Goal: Information Seeking & Learning: Learn about a topic

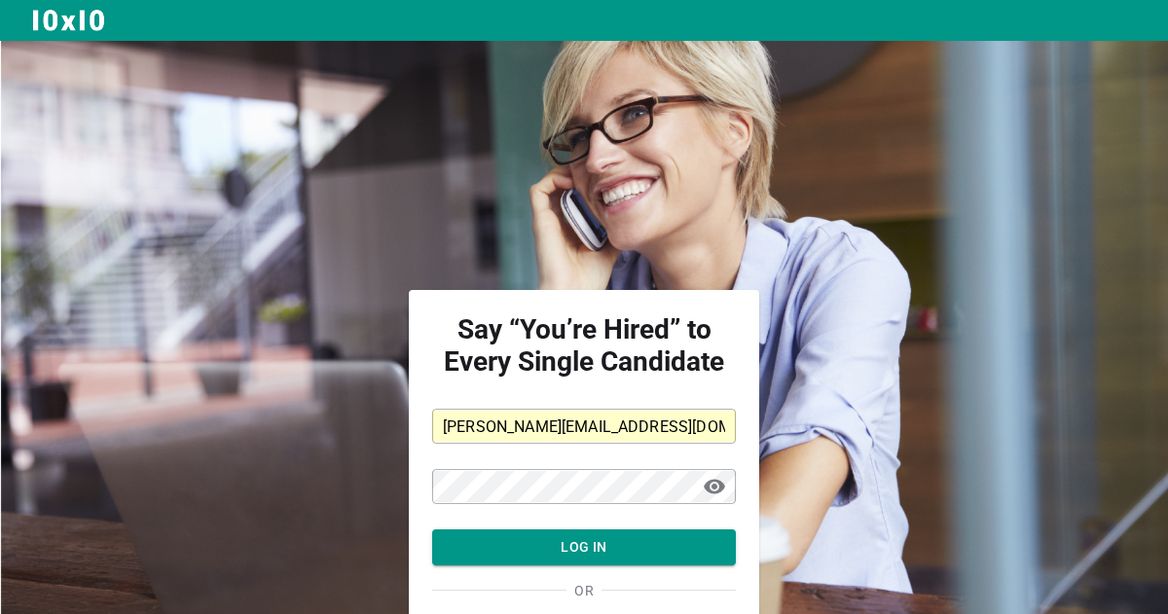
scroll to position [119, 0]
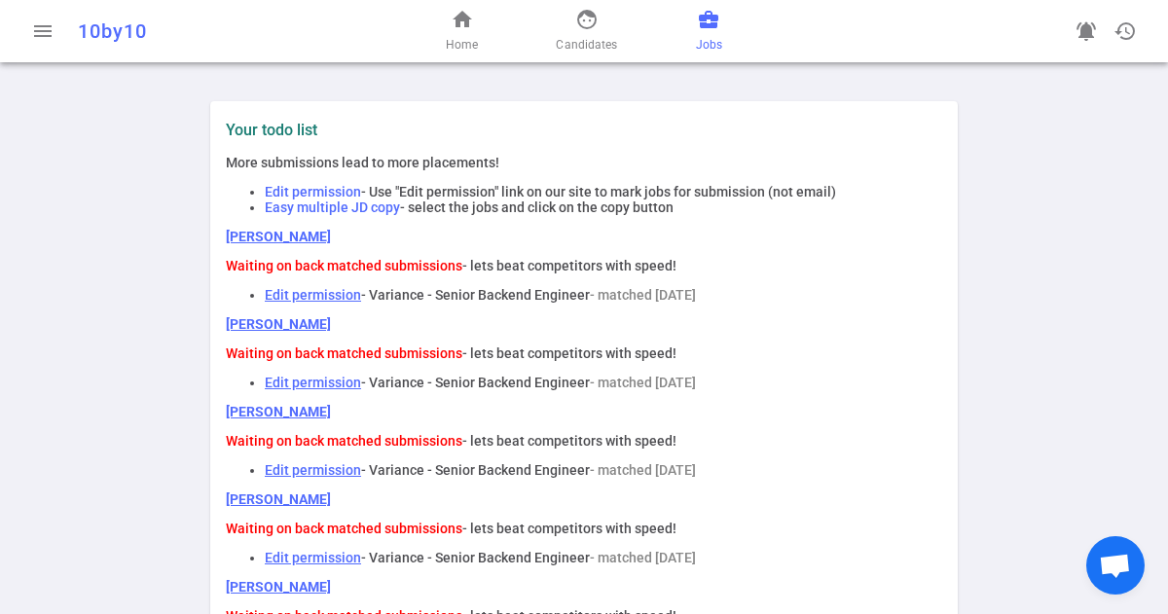
click at [706, 33] on link "business_center Jobs" at bounding box center [709, 31] width 26 height 47
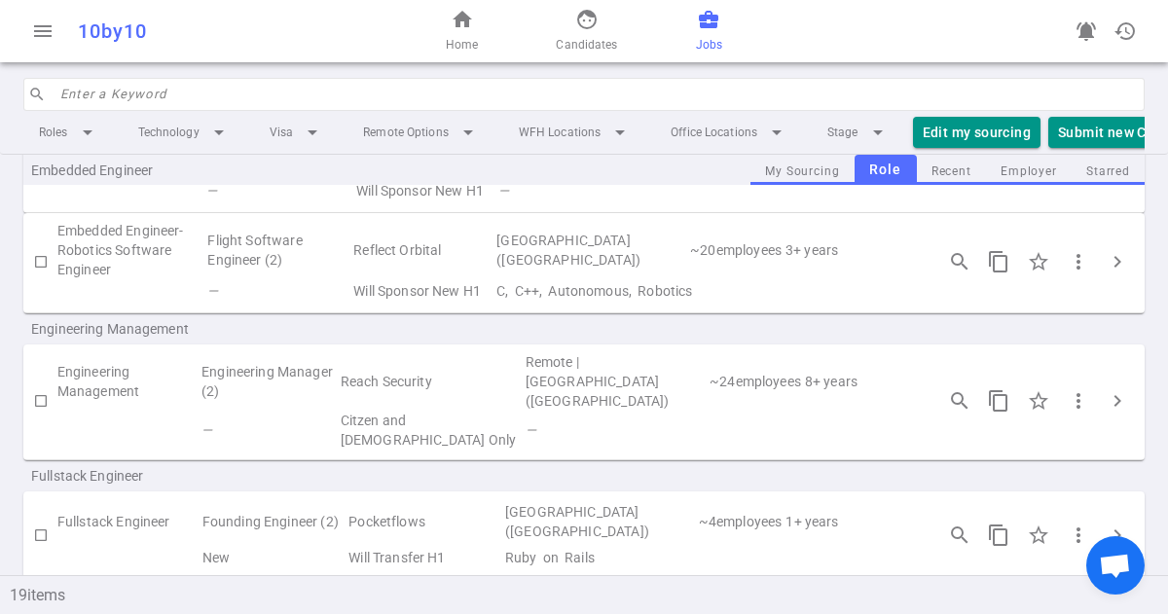
scroll to position [627, 0]
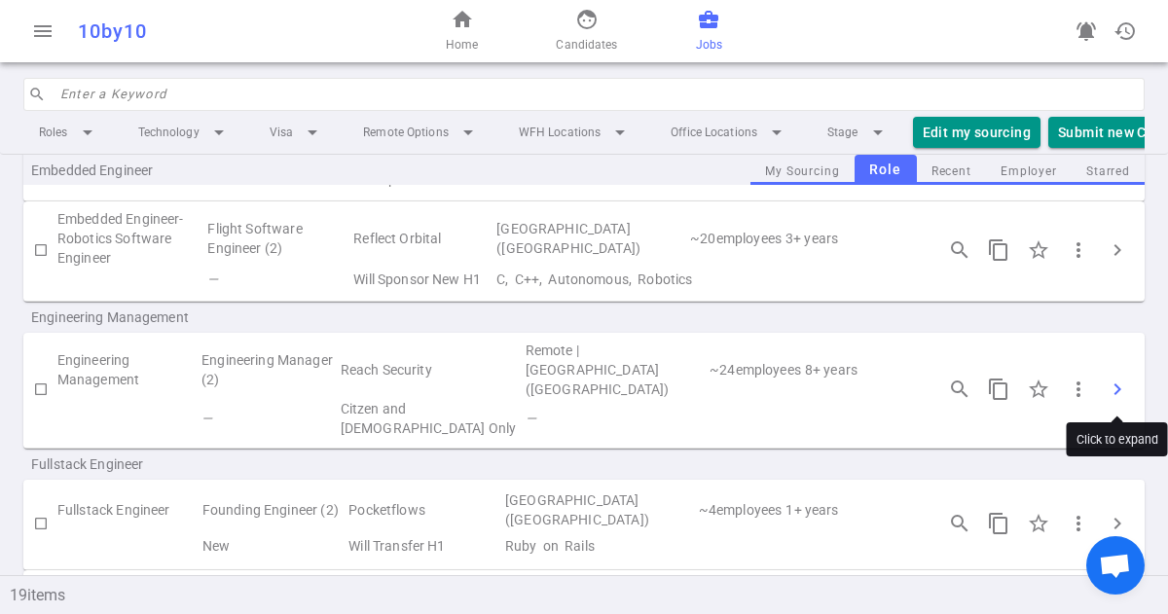
click at [1113, 388] on span "chevron_right" at bounding box center [1116, 389] width 23 height 23
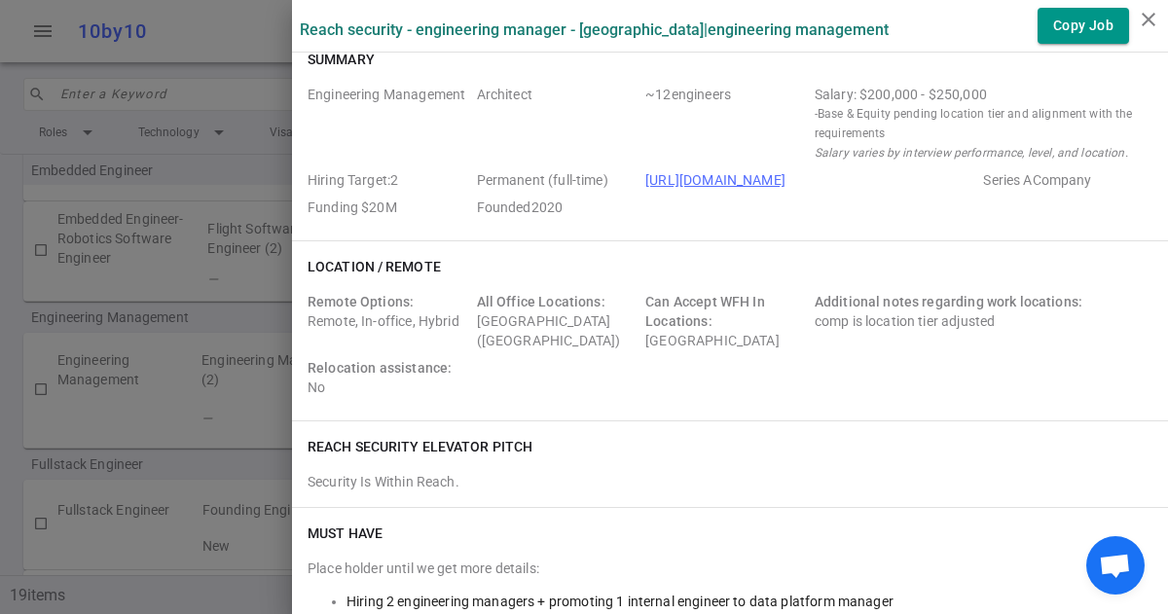
scroll to position [0, 0]
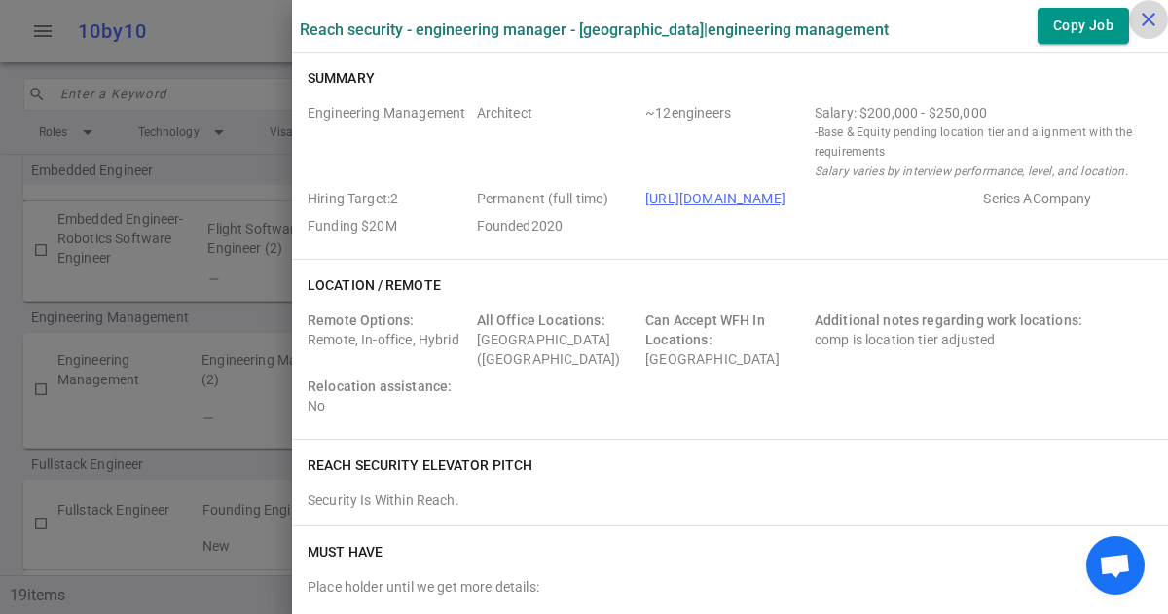
click at [1154, 22] on icon "close" at bounding box center [1148, 19] width 23 height 23
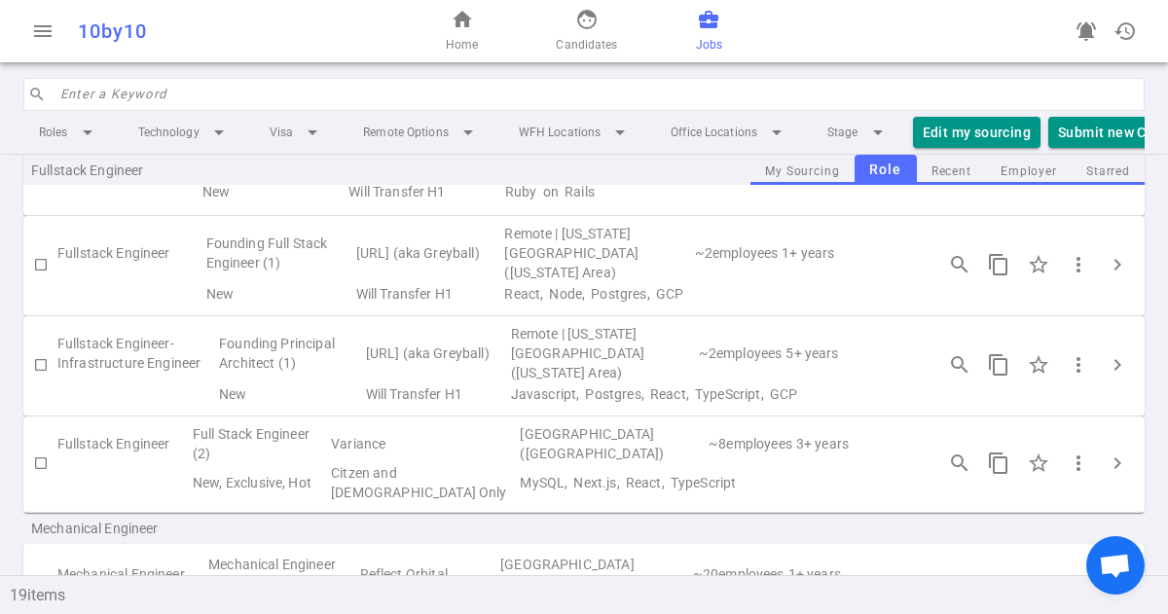
scroll to position [975, 0]
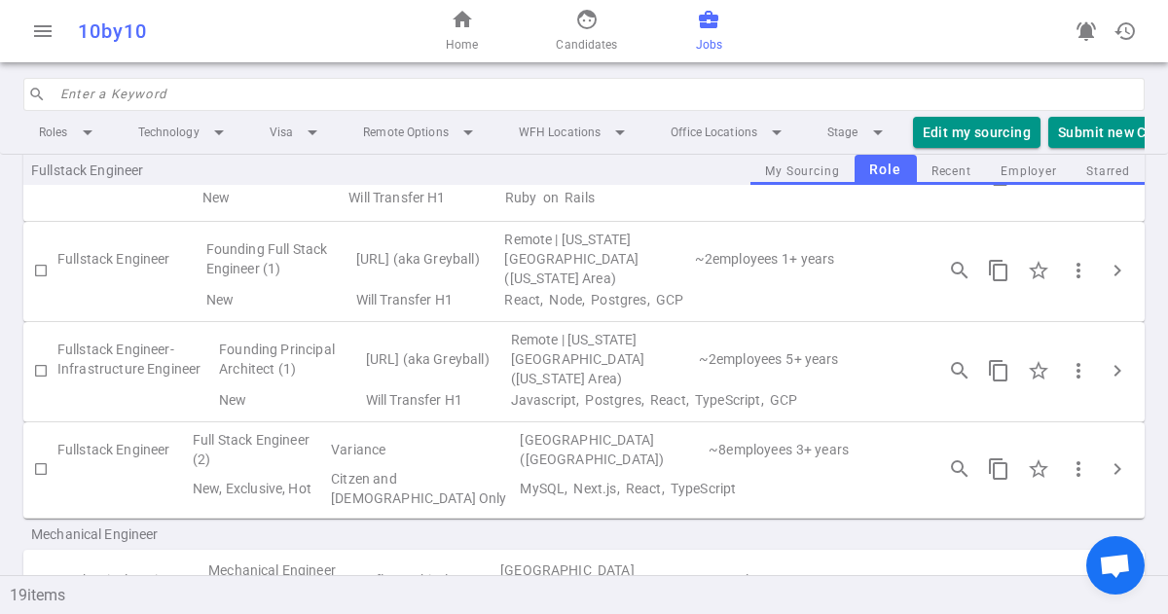
click at [40, 265] on input "checkbox" at bounding box center [40, 270] width 33 height 33
checkbox input "true"
click at [1118, 259] on span "chevron_right" at bounding box center [1116, 270] width 23 height 23
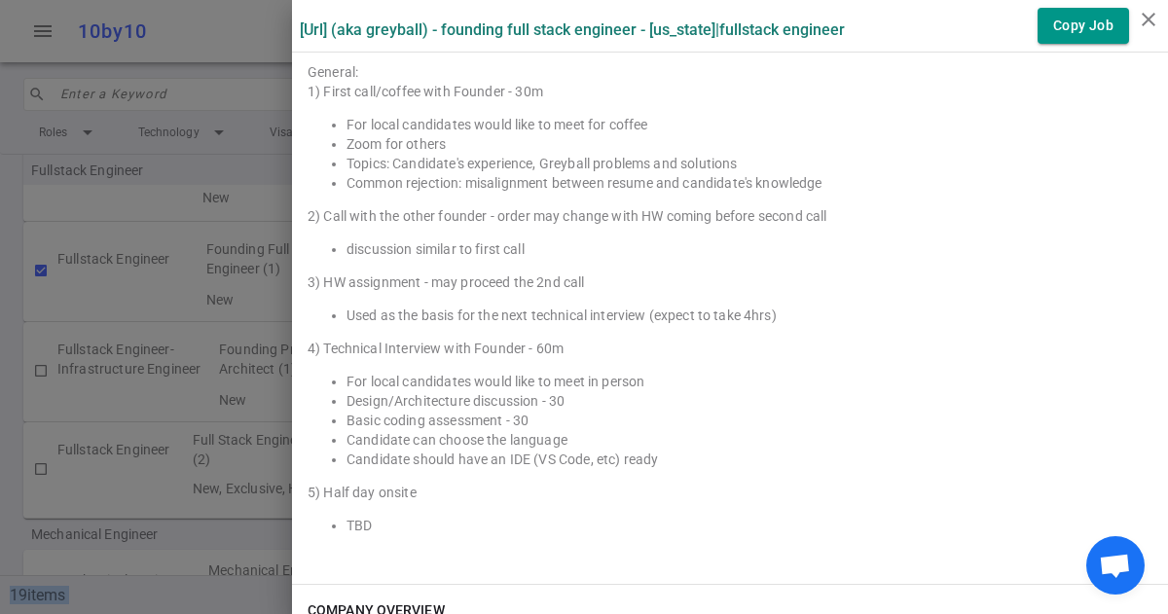
scroll to position [2784, 0]
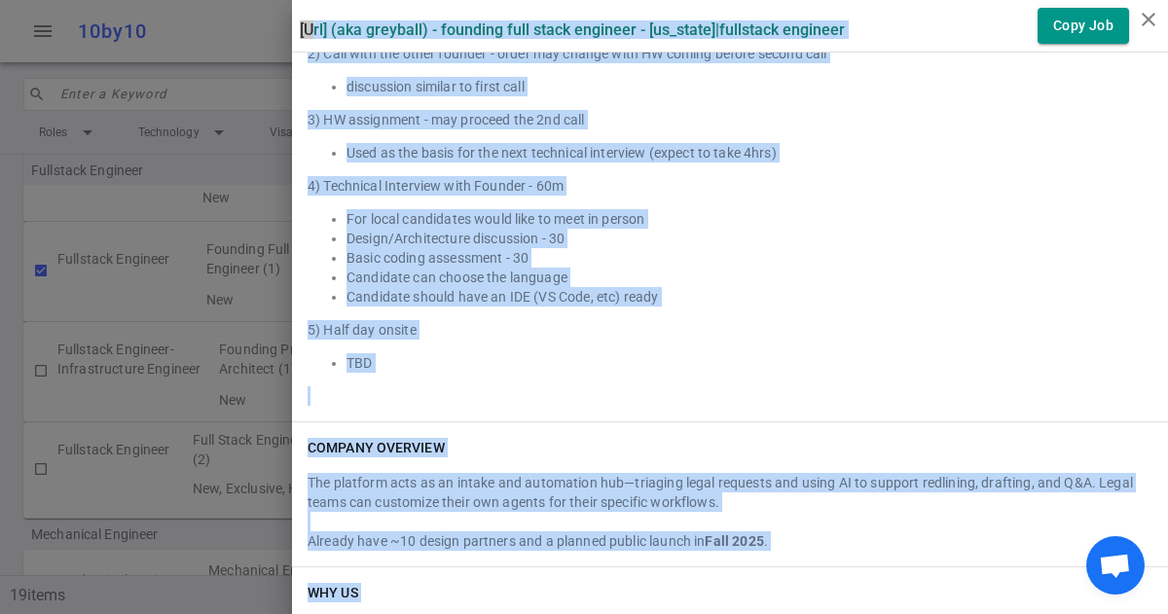
drag, startPoint x: 298, startPoint y: 30, endPoint x: 762, endPoint y: 595, distance: 730.8
copy div "Sandstone.ai (aka Greyball) - Founding Full Stack Engineer - New York | Fullsta…"
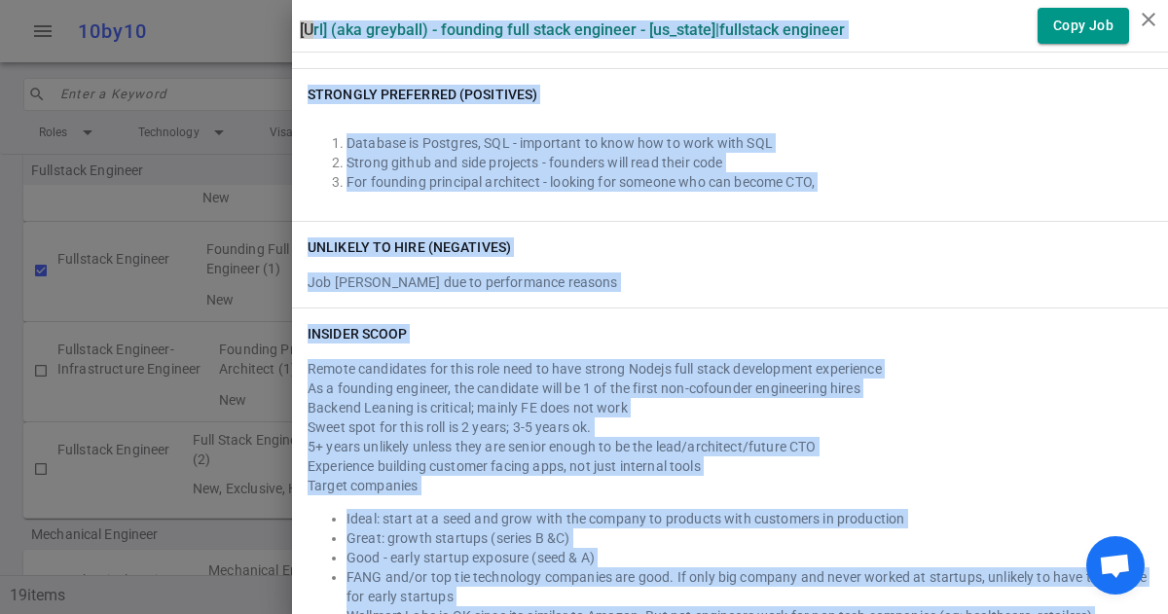
scroll to position [0, 0]
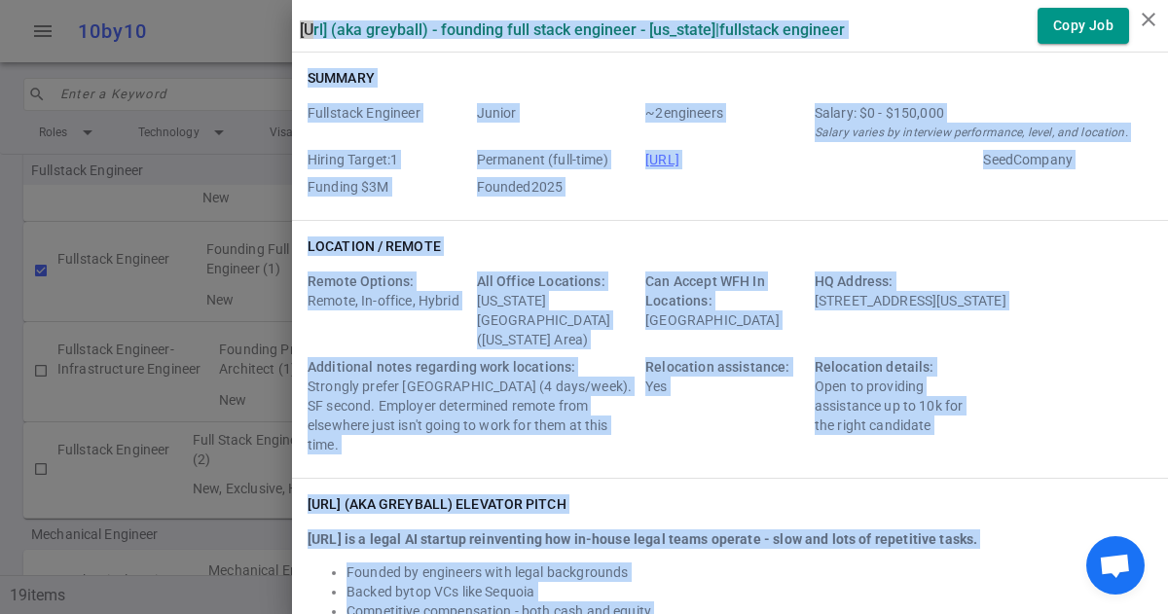
click at [817, 180] on div "Fullstack Engineer Junior ~ 2 engineers Salary: $0 - $150,000 Salary varies by …" at bounding box center [730, 153] width 845 height 101
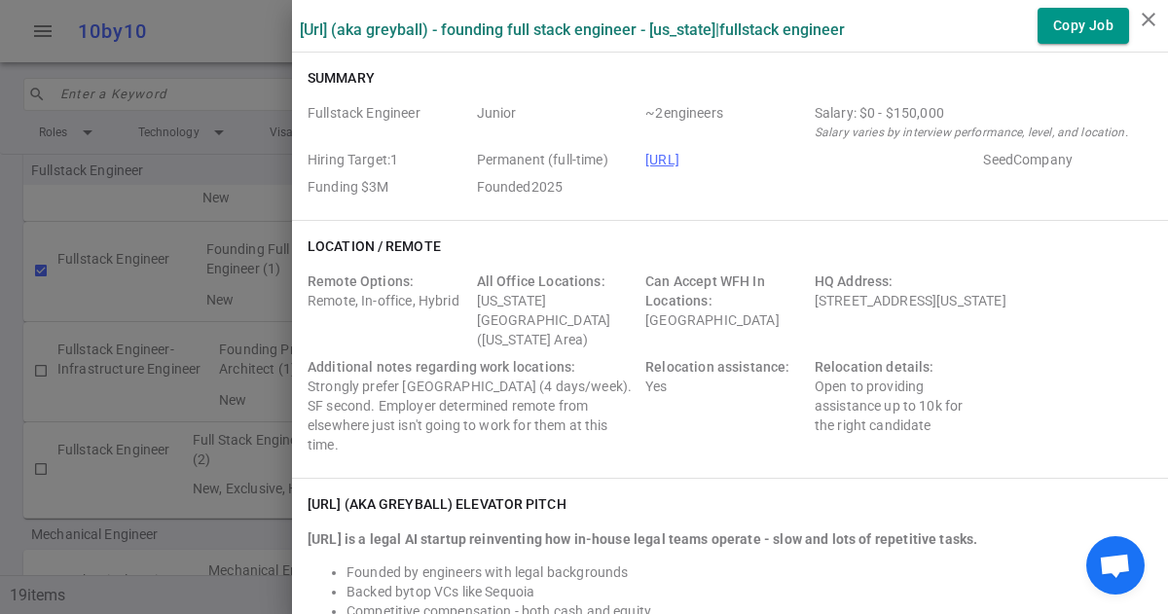
click at [238, 44] on div at bounding box center [584, 307] width 1168 height 614
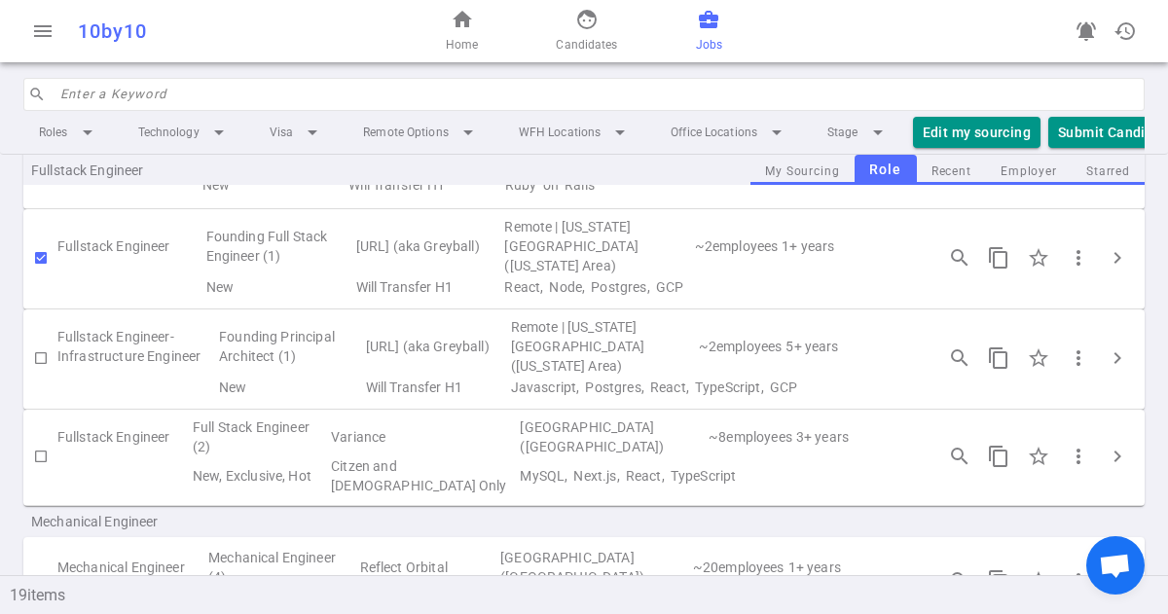
scroll to position [995, 0]
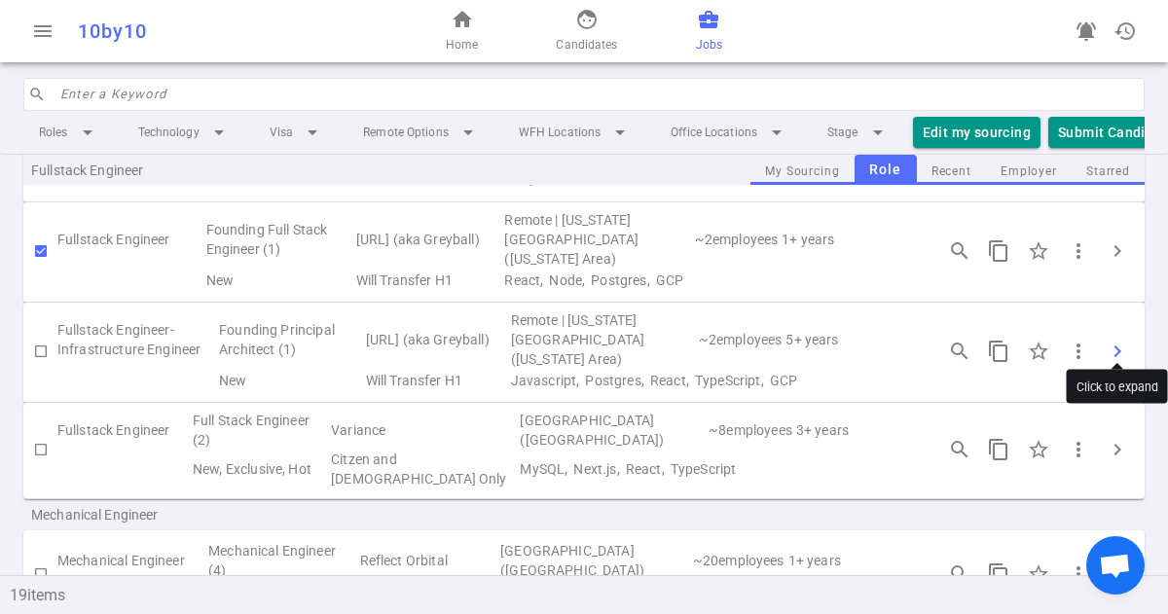
click at [1119, 340] on span "chevron_right" at bounding box center [1116, 351] width 23 height 23
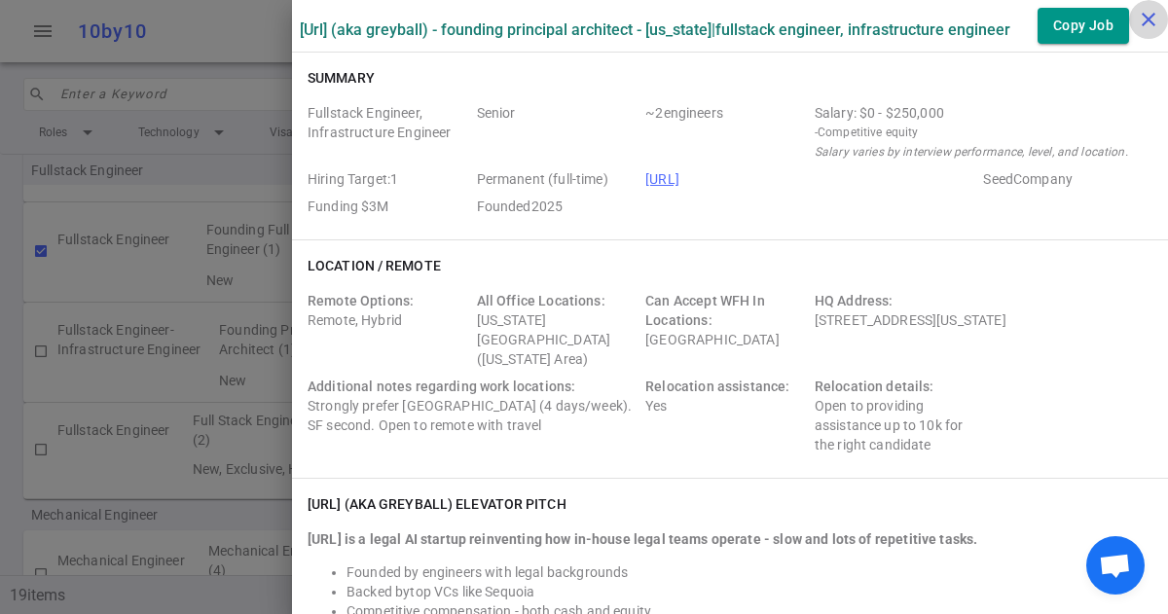
click at [1148, 14] on icon "close" at bounding box center [1148, 19] width 23 height 23
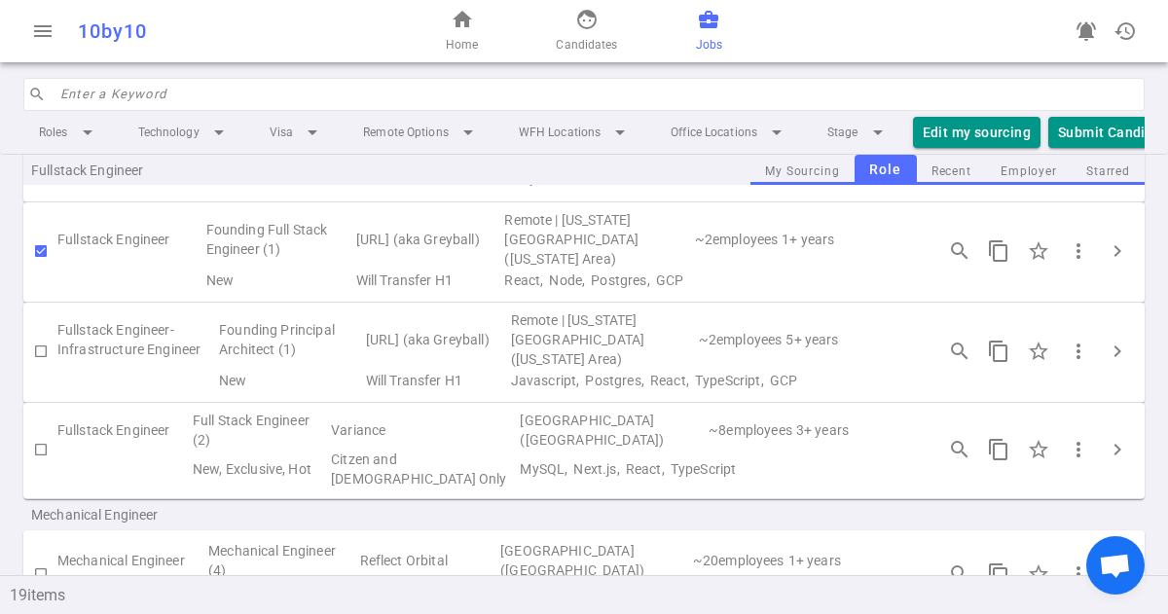
click at [43, 341] on input "checkbox" at bounding box center [40, 351] width 33 height 33
checkbox input "true"
click at [1081, 246] on span "more_vert" at bounding box center [1078, 250] width 23 height 23
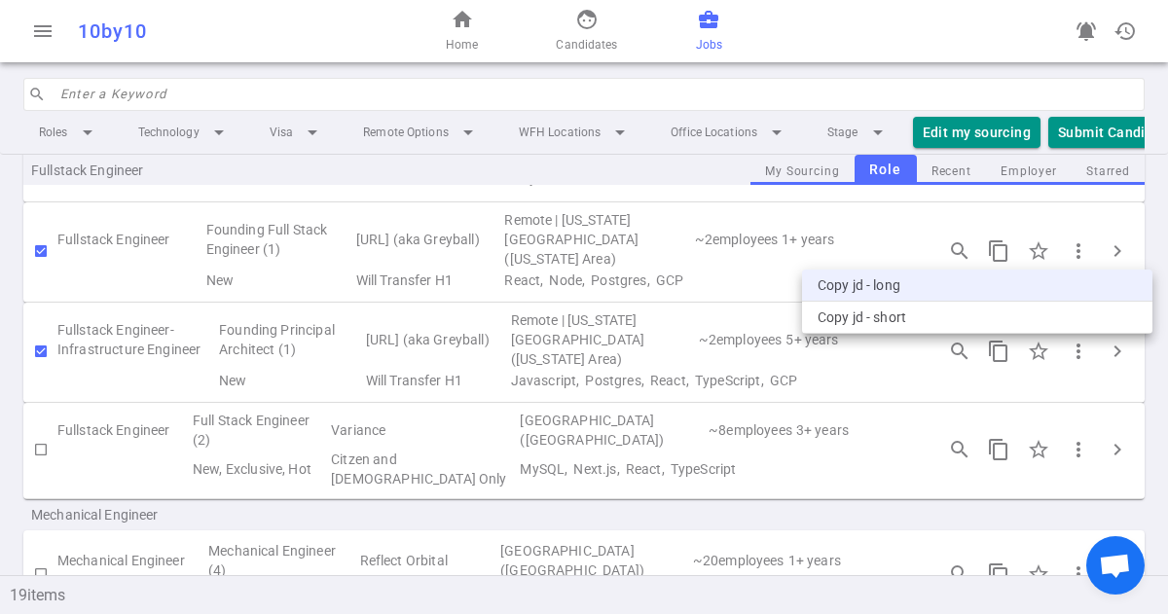
click at [886, 282] on li "Copy JD - long" at bounding box center [977, 286] width 350 height 32
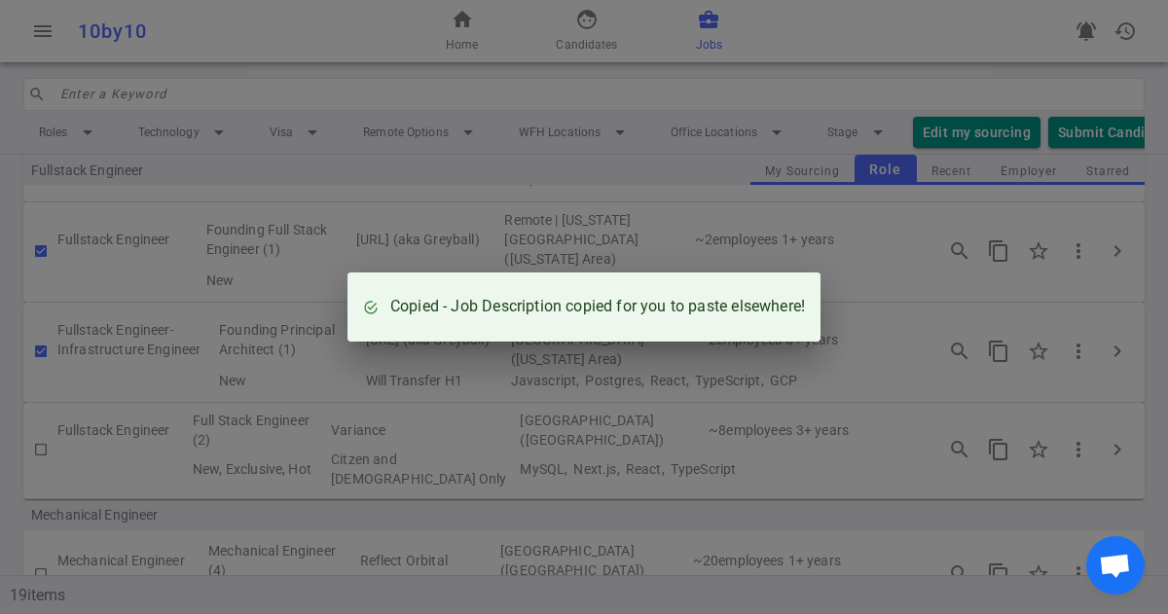
click at [887, 308] on div "Copied - Job Description copied for you to paste elsewhere!" at bounding box center [584, 307] width 1168 height 614
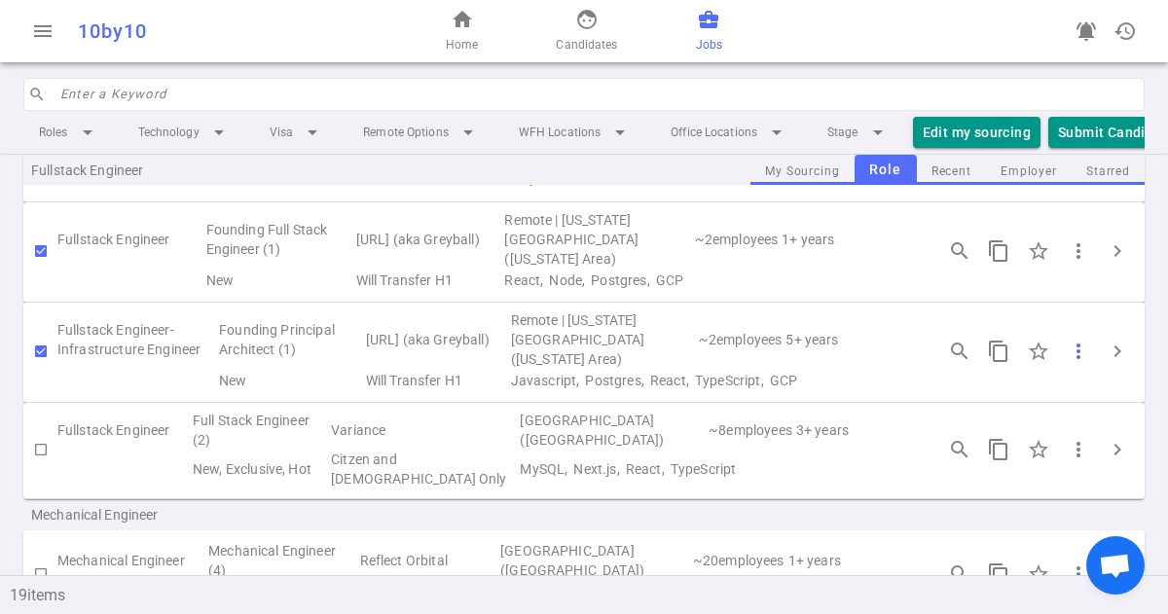
click at [1078, 342] on span "more_vert" at bounding box center [1078, 351] width 23 height 23
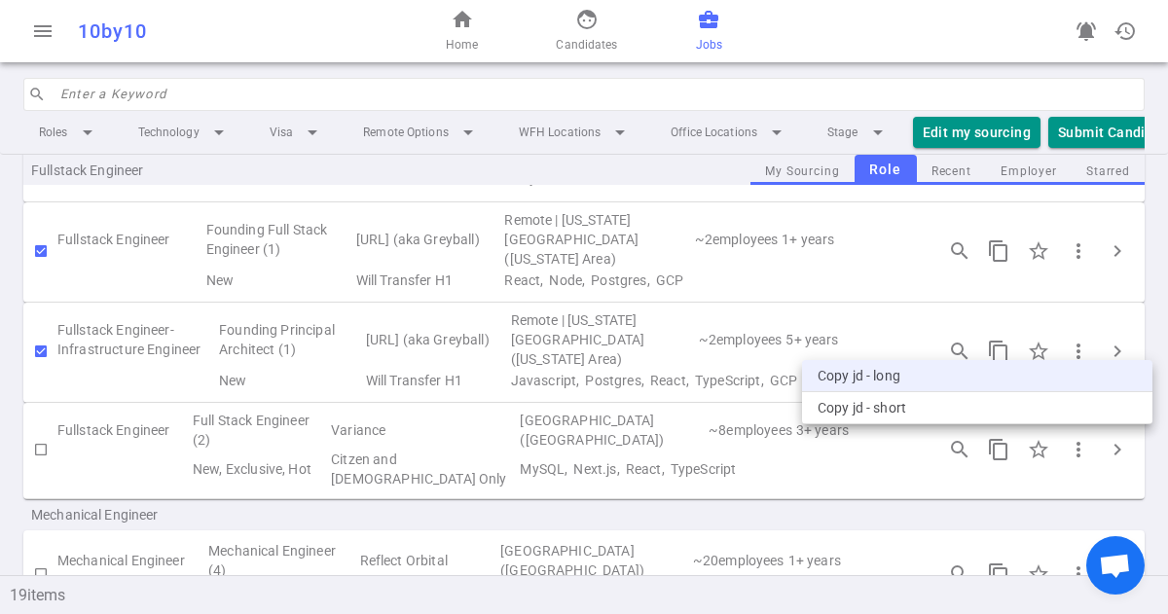
click at [919, 379] on li "Copy JD - long" at bounding box center [977, 376] width 350 height 32
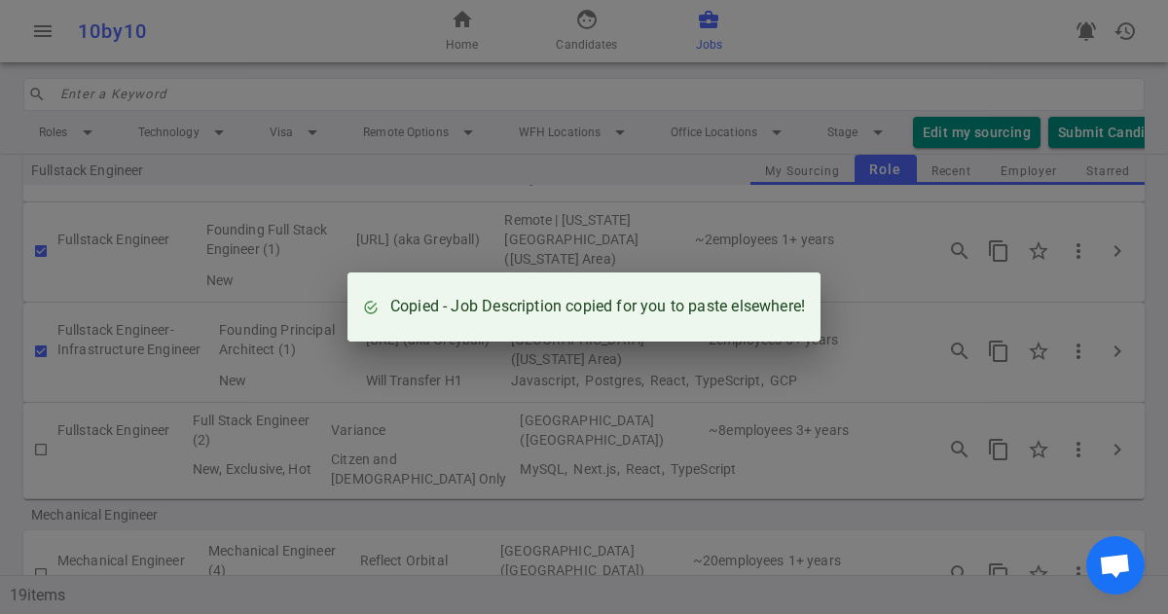
click at [704, 92] on div "Copied - Job Description copied for you to paste elsewhere!" at bounding box center [584, 307] width 1168 height 614
